Goal: Information Seeking & Learning: Understand process/instructions

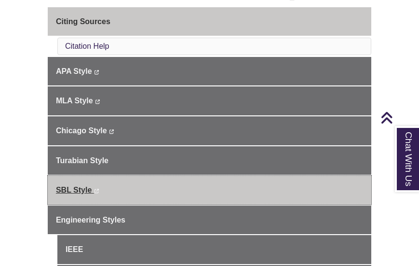
scroll to position [252, 0]
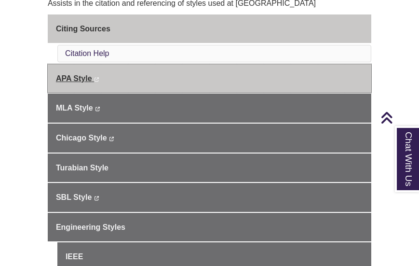
click at [104, 79] on link "APA Style This link opens in a new window This link opens in a new window" at bounding box center [209, 78] width 323 height 29
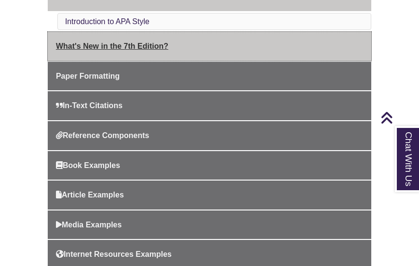
scroll to position [272, 0]
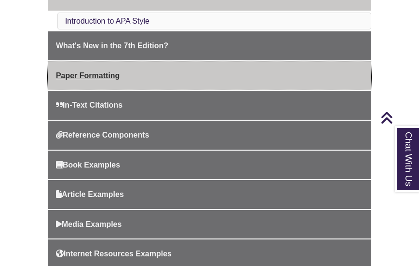
click at [97, 72] on span "Paper Formatting" at bounding box center [88, 75] width 64 height 8
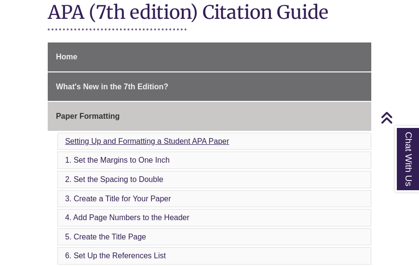
scroll to position [209, 0]
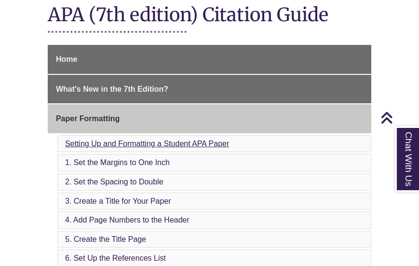
click at [104, 143] on link "Setting Up and Formatting a Student APA Paper" at bounding box center [147, 143] width 164 height 8
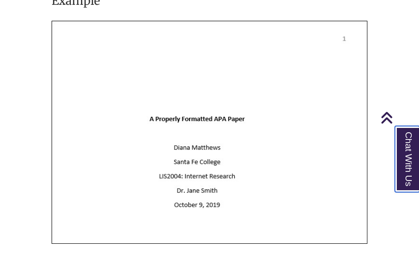
scroll to position [2932, 0]
